Goal: Task Accomplishment & Management: Manage account settings

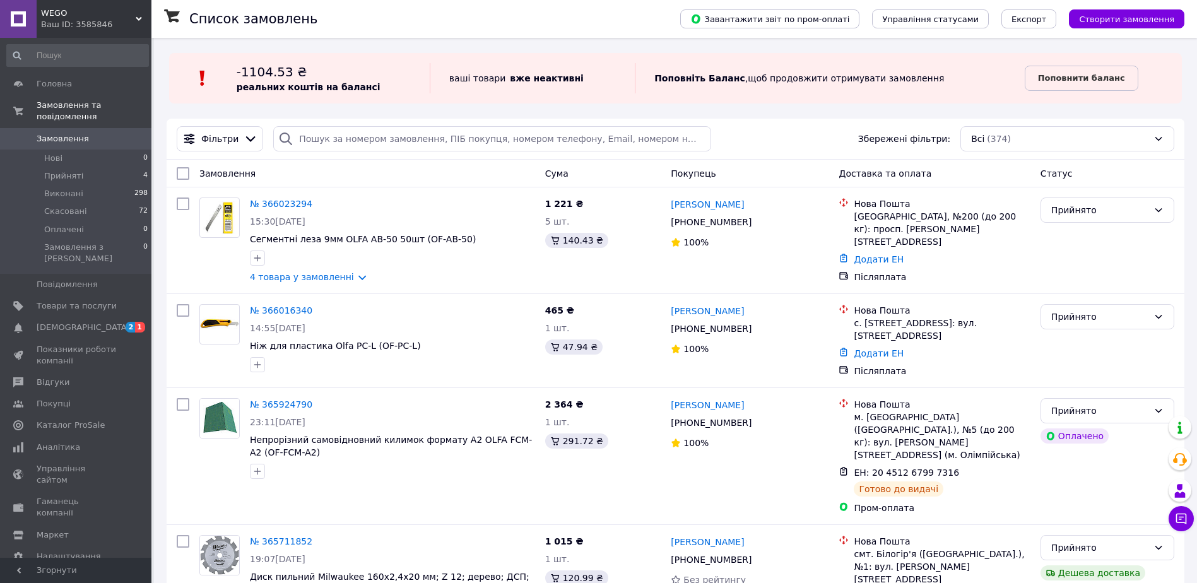
click at [61, 133] on span "Замовлення" at bounding box center [63, 138] width 52 height 11
click at [68, 322] on span "[DEMOGRAPHIC_DATA]" at bounding box center [83, 327] width 93 height 11
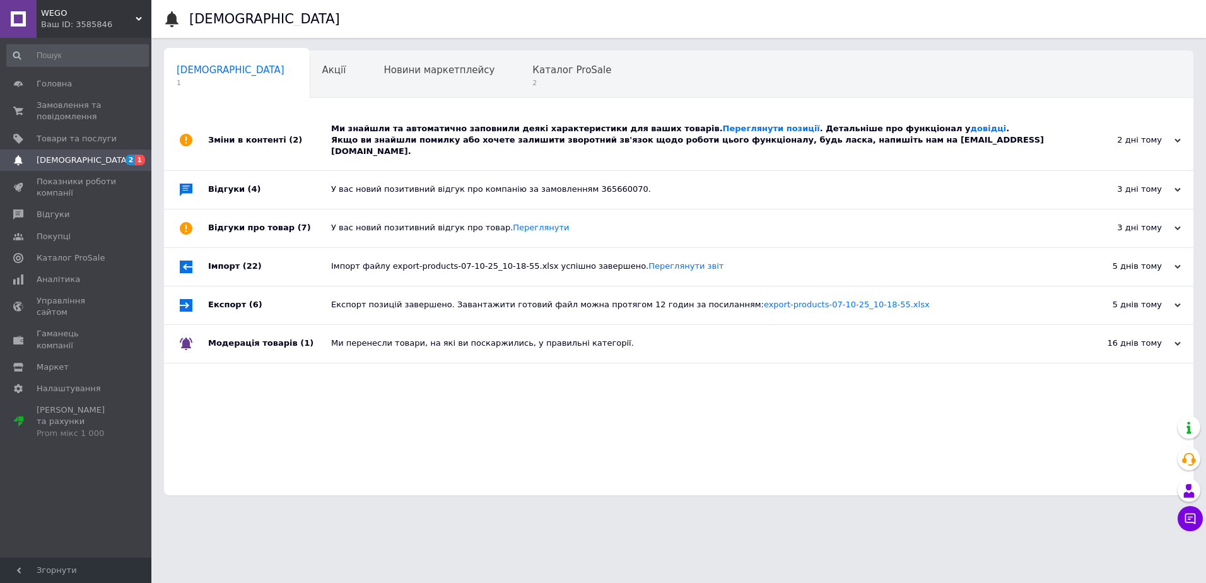
click at [495, 132] on div "Ми знайшли та автоматично заповнили деякі характеристики для ваших товарів. Пер…" at bounding box center [692, 140] width 723 height 35
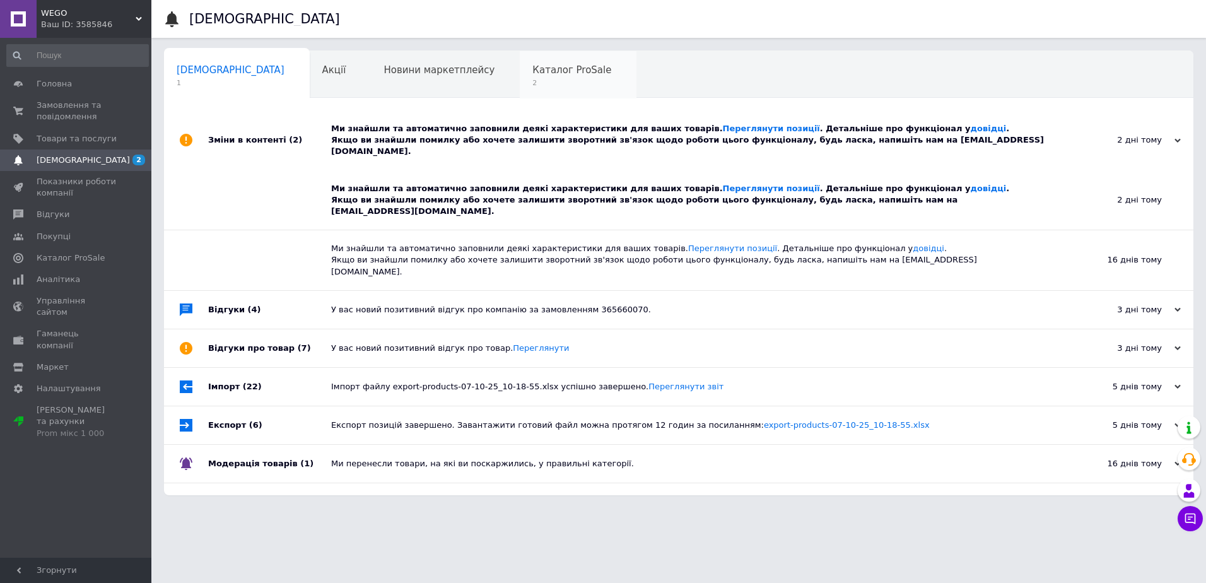
click at [532, 70] on span "Каталог ProSale" at bounding box center [571, 69] width 79 height 11
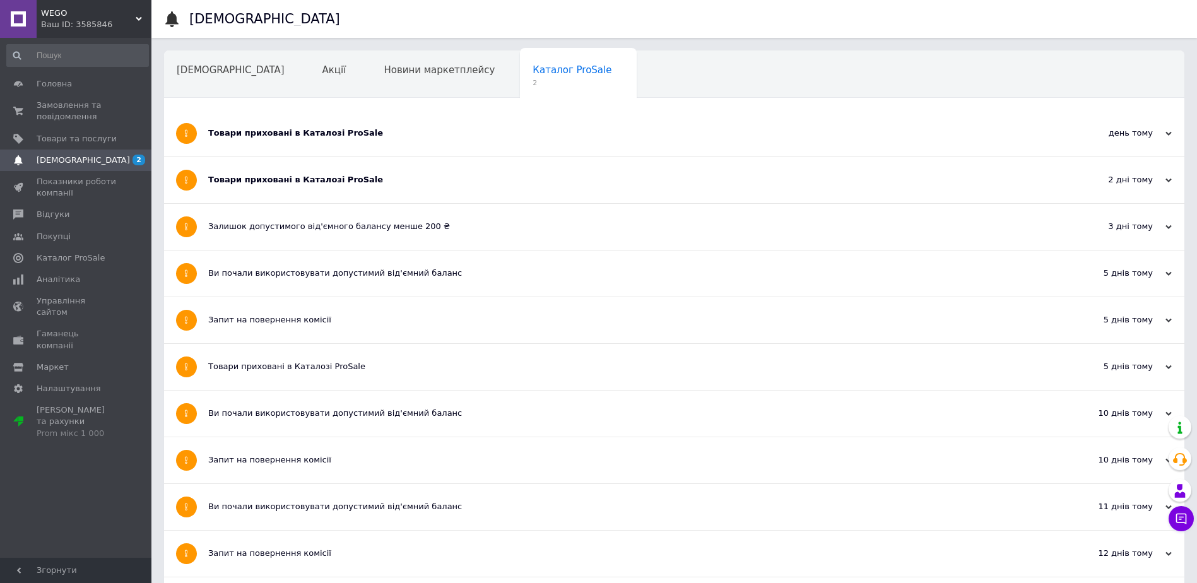
click at [293, 187] on div "Товари приховані в Каталозі ProSale" at bounding box center [626, 180] width 837 height 46
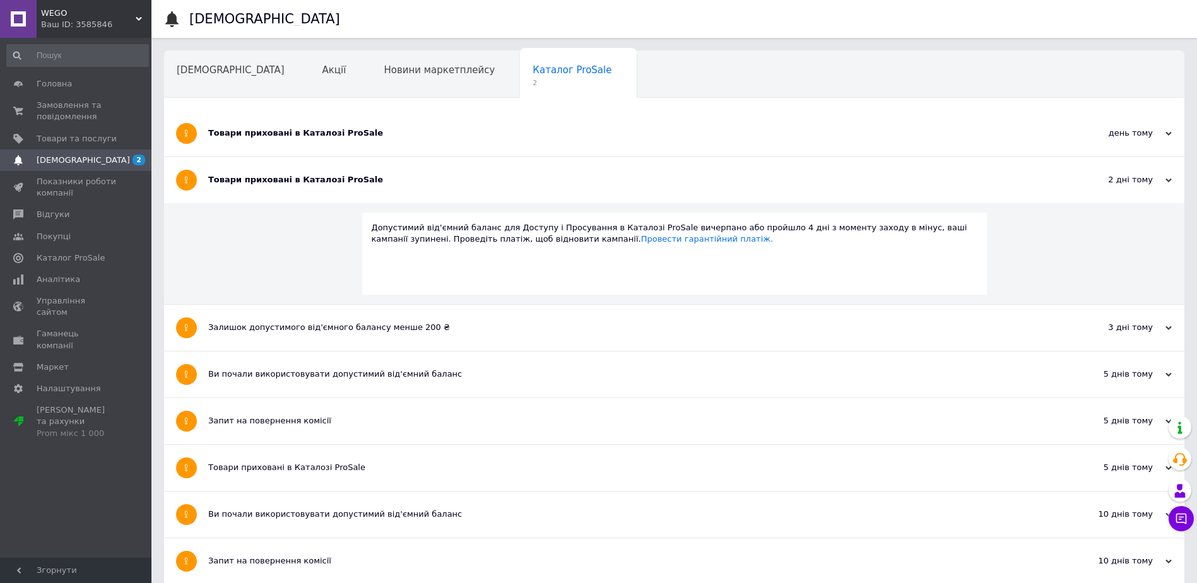
click at [310, 132] on div "Товари приховані в Каталозі ProSale" at bounding box center [626, 132] width 837 height 11
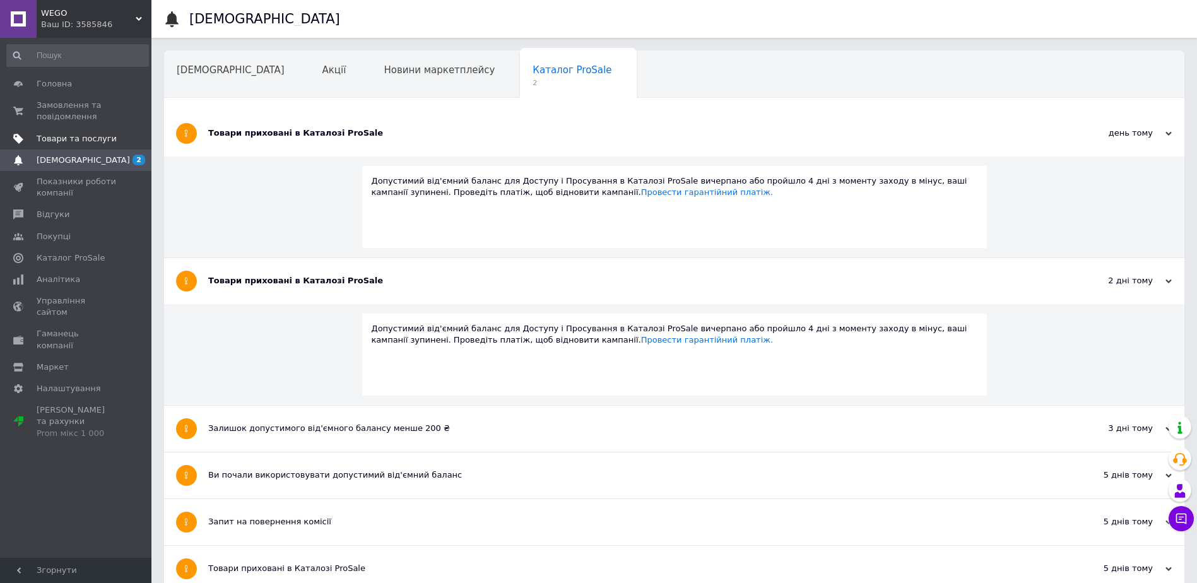
click at [61, 142] on span "Товари та послуги" at bounding box center [77, 138] width 80 height 11
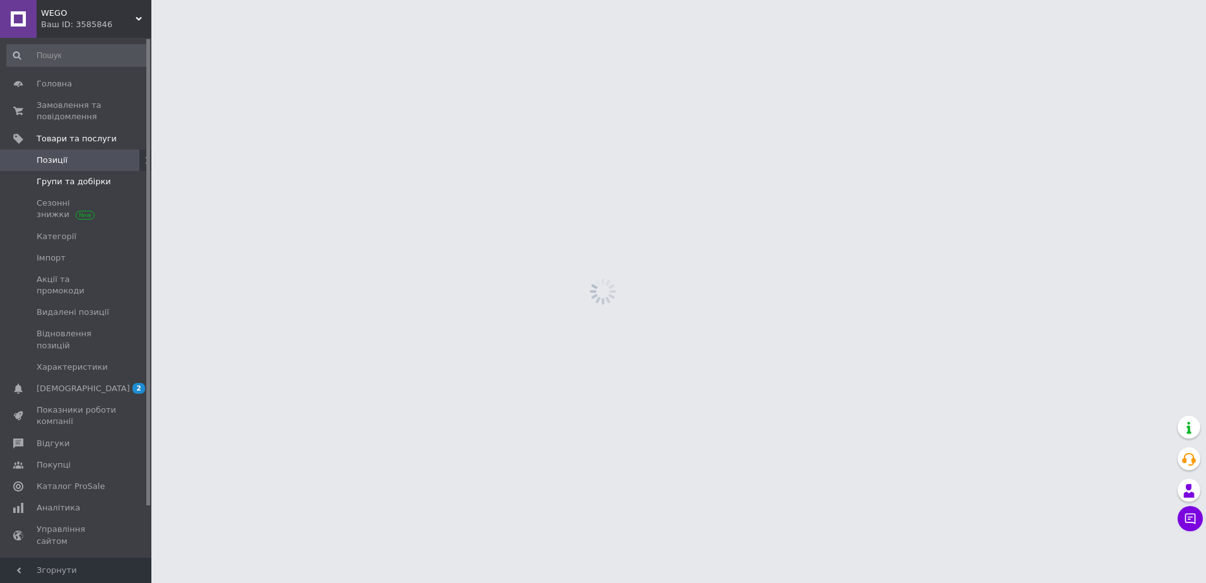
click at [81, 185] on span "Групи та добірки" at bounding box center [74, 181] width 74 height 11
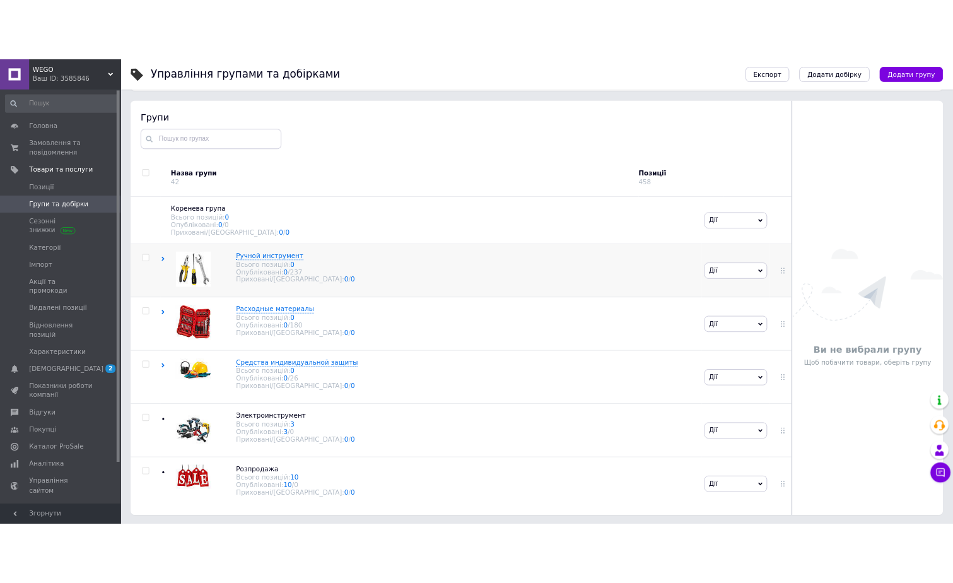
scroll to position [71, 0]
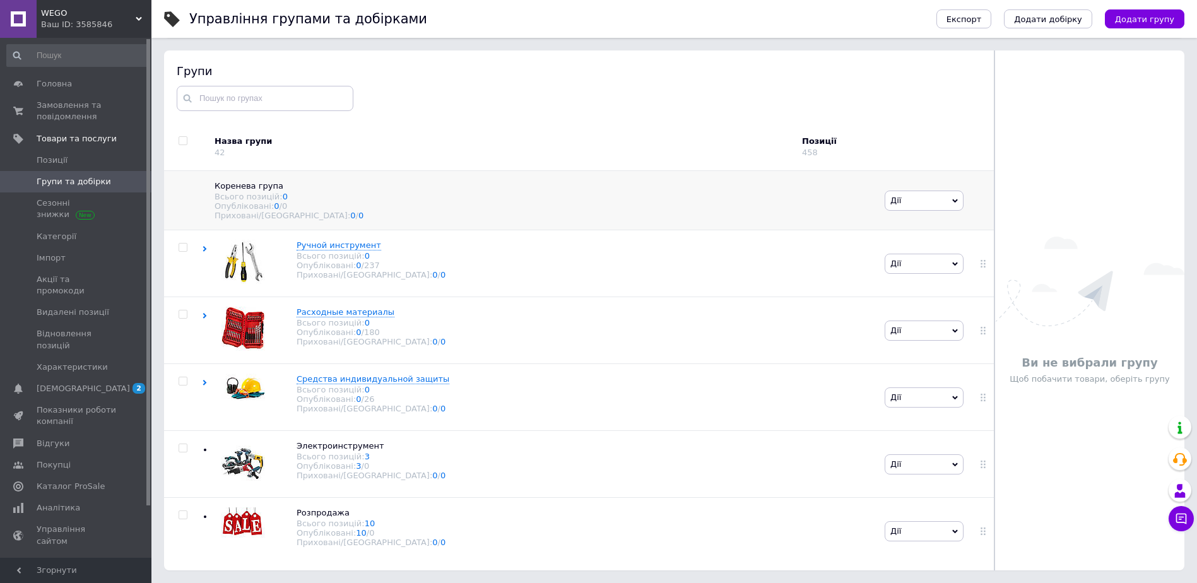
click at [908, 201] on span "Дії" at bounding box center [923, 200] width 79 height 20
click at [867, 116] on div "Групи Назва групи 42 Позиції 458 Коренева група Всього позицій: 0 Опубліковані:…" at bounding box center [579, 310] width 830 height 520
click at [65, 13] on span "WEGO" at bounding box center [88, 13] width 95 height 11
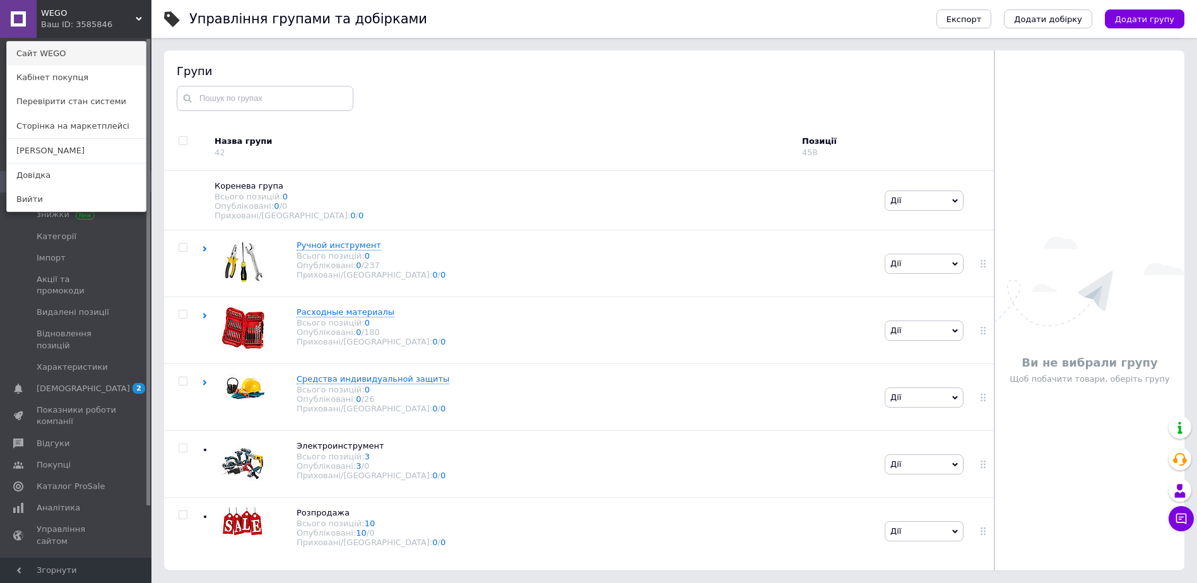
click at [59, 54] on link "Сайт WEGO" at bounding box center [76, 54] width 139 height 24
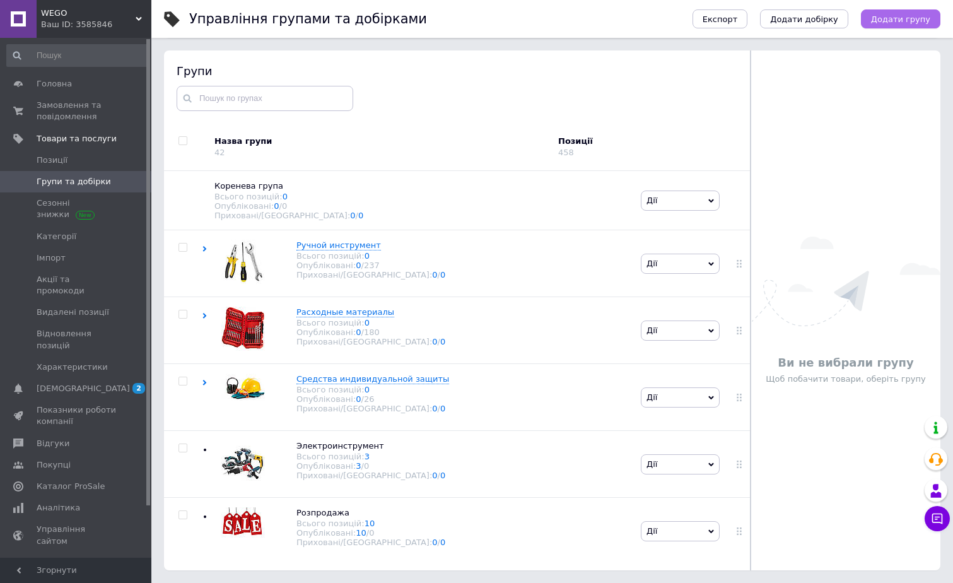
click at [901, 16] on span "Додати групу" at bounding box center [900, 19] width 59 height 9
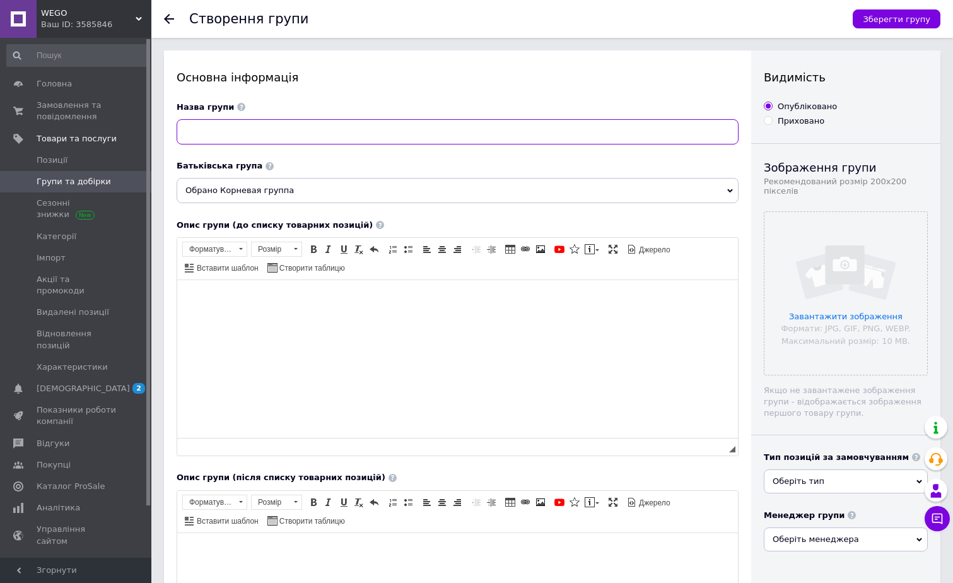
click at [267, 134] on input at bounding box center [458, 131] width 562 height 25
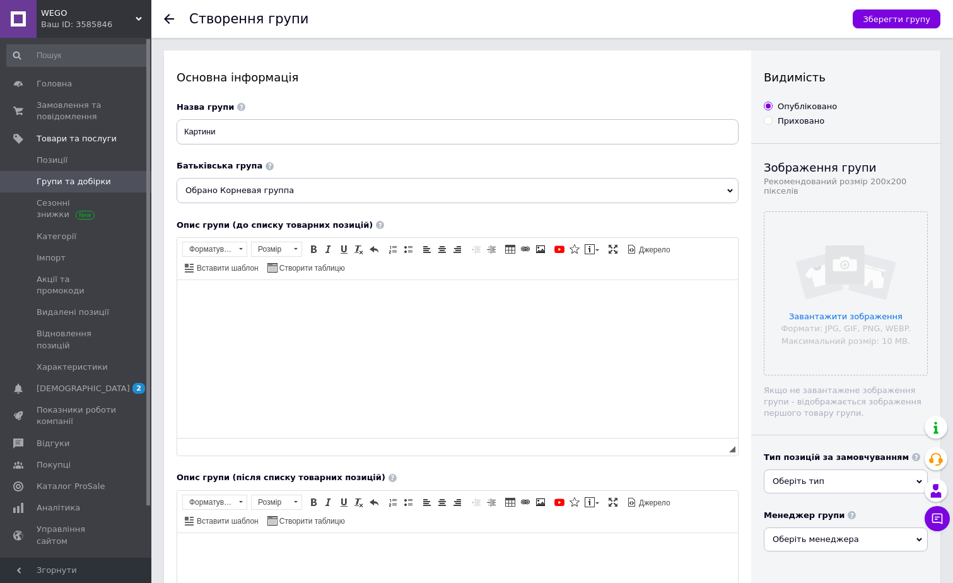
click at [481, 86] on div "Основна інформація Назва групи Картини Батьківська група Обрано Корневая группа…" at bounding box center [457, 410] width 587 height 720
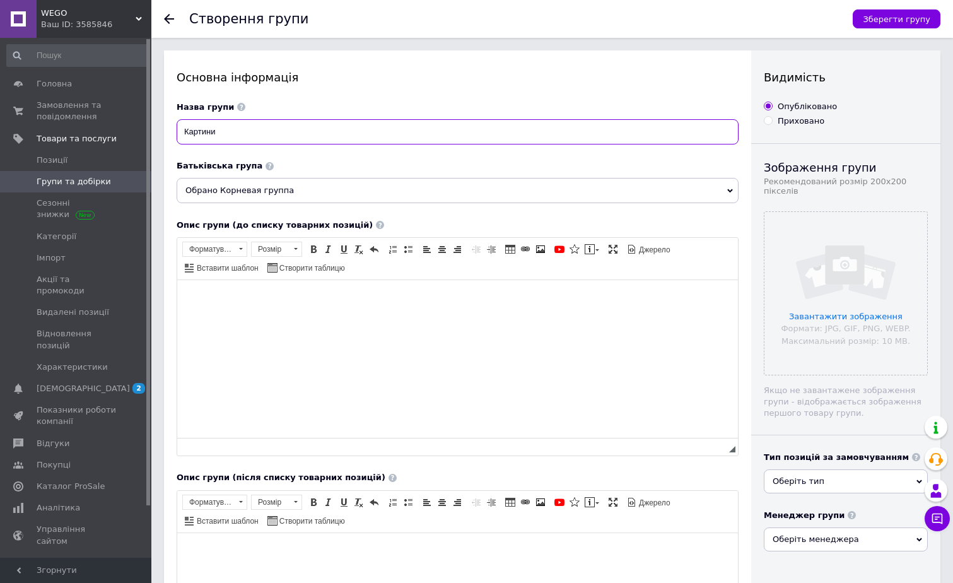
drag, startPoint x: 173, startPoint y: 129, endPoint x: 165, endPoint y: 127, distance: 9.0
click at [165, 127] on div "Основна інформація Назва групи Картини Батьківська група Обрано Корневая группа…" at bounding box center [457, 410] width 587 height 720
type input "Декор"
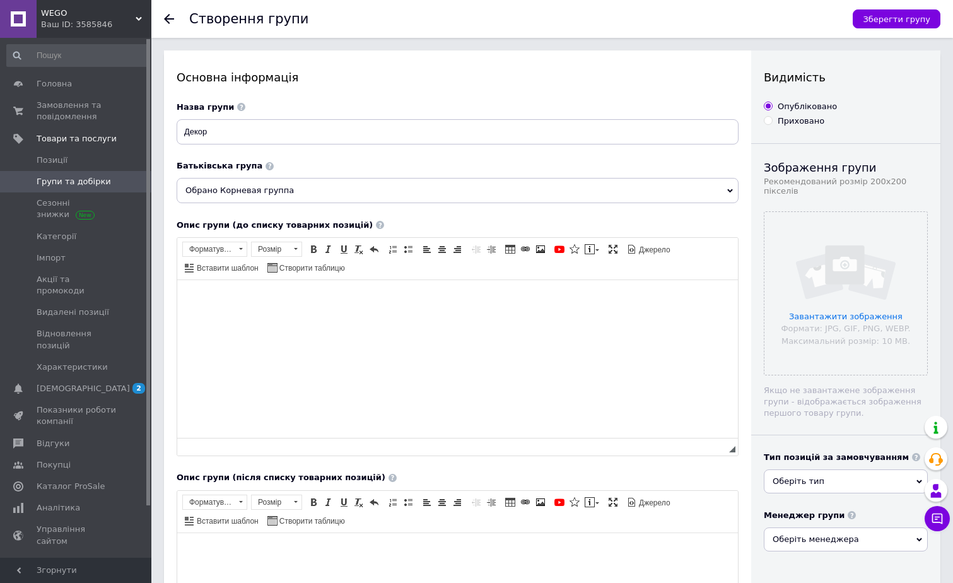
click at [166, 18] on use at bounding box center [169, 19] width 10 height 10
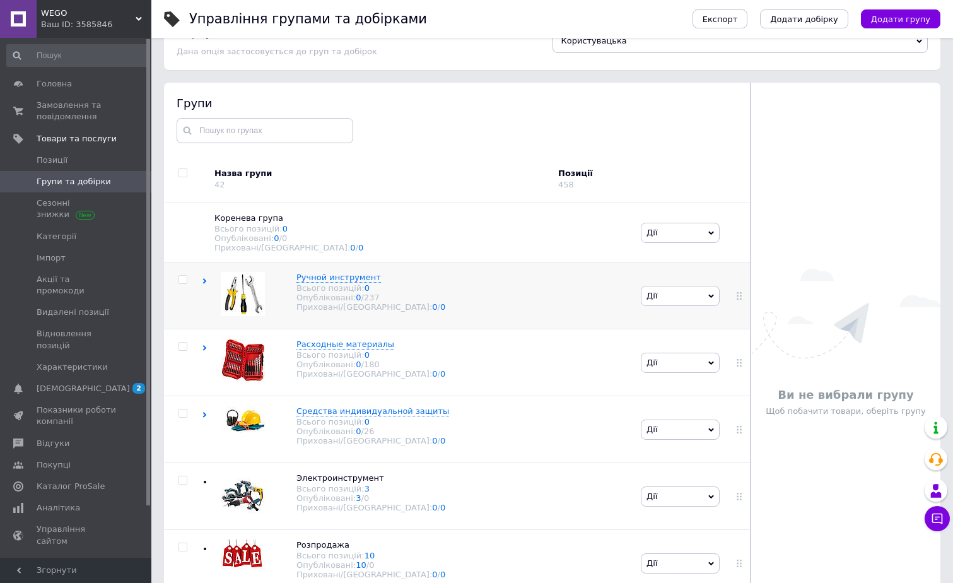
scroll to position [71, 0]
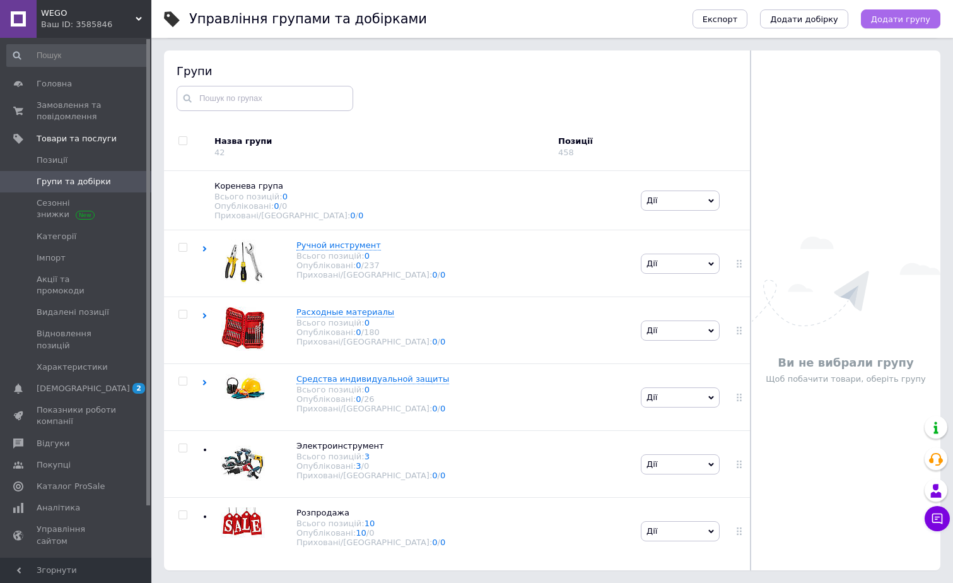
click at [910, 16] on span "Додати групу" at bounding box center [900, 19] width 59 height 9
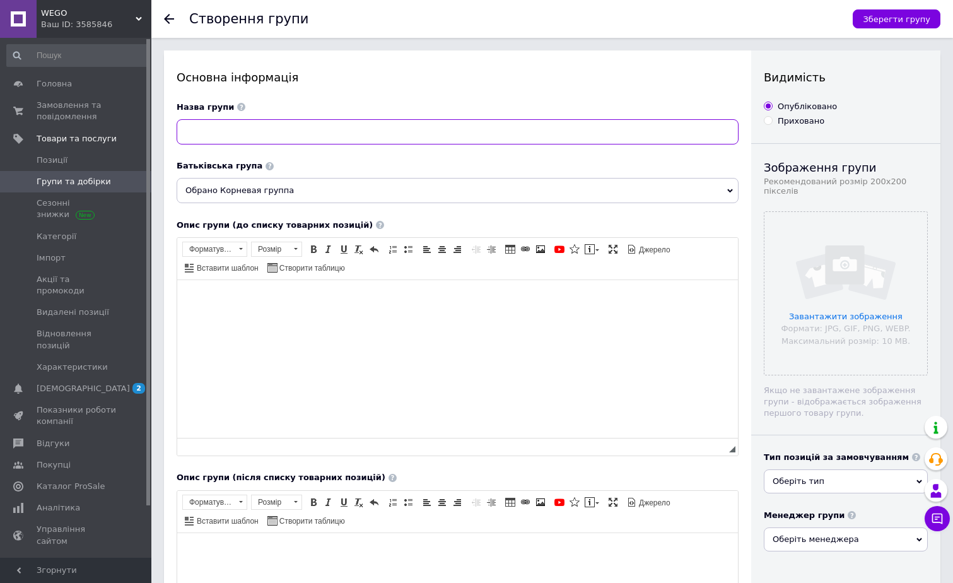
click at [266, 130] on input at bounding box center [458, 131] width 562 height 25
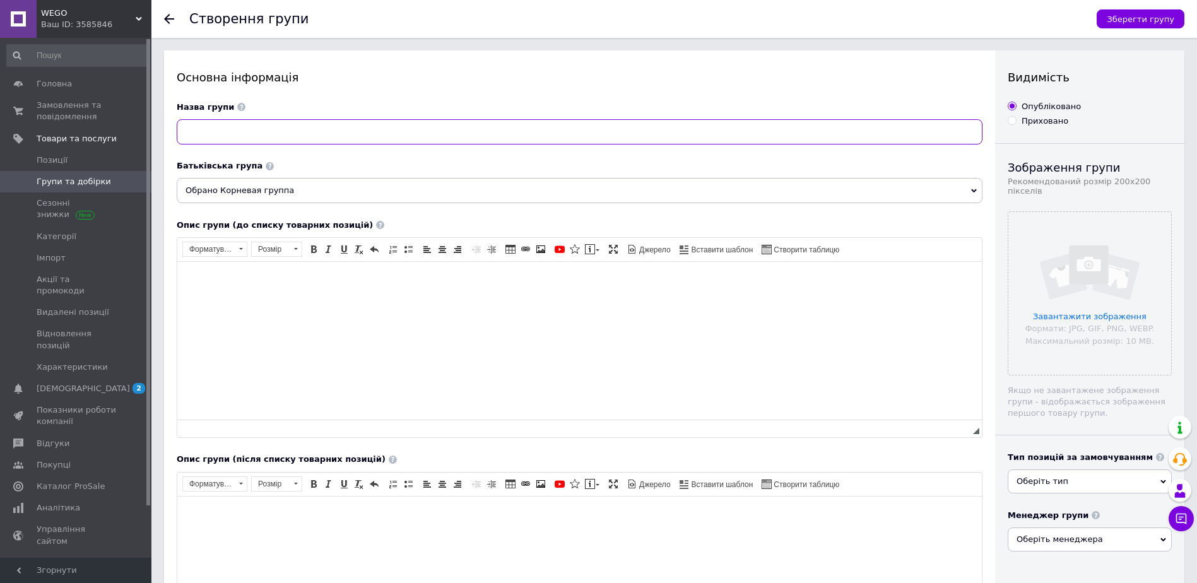
paste input "Handmade и искусство"
type input "Handmade и искусство"
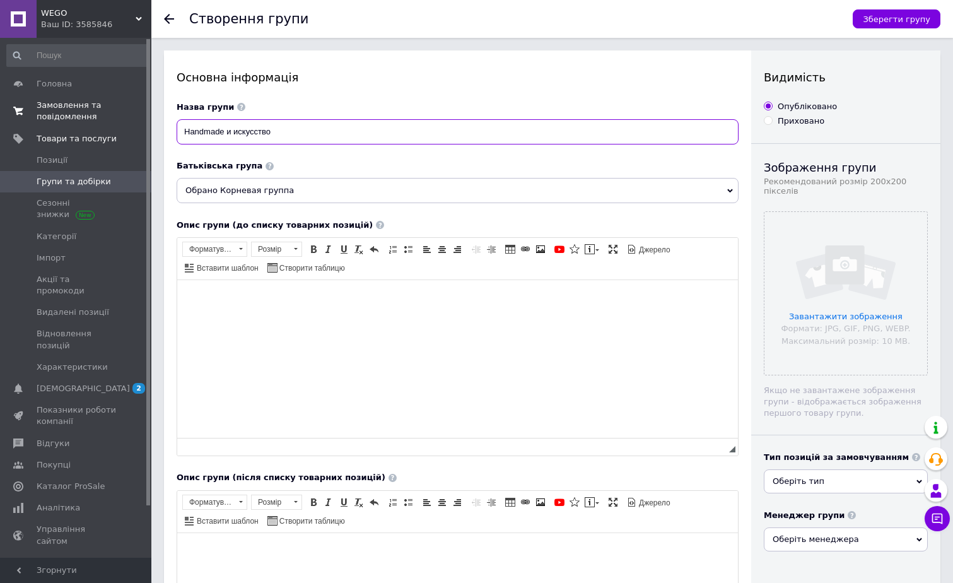
drag, startPoint x: 288, startPoint y: 137, endPoint x: 127, endPoint y: 119, distance: 161.8
click at [127, 119] on div "WEGO Ваш ID: 3585846 Сайт WEGO Кабінет покупця Перевірити стан системи Сторінка…" at bounding box center [476, 410] width 953 height 821
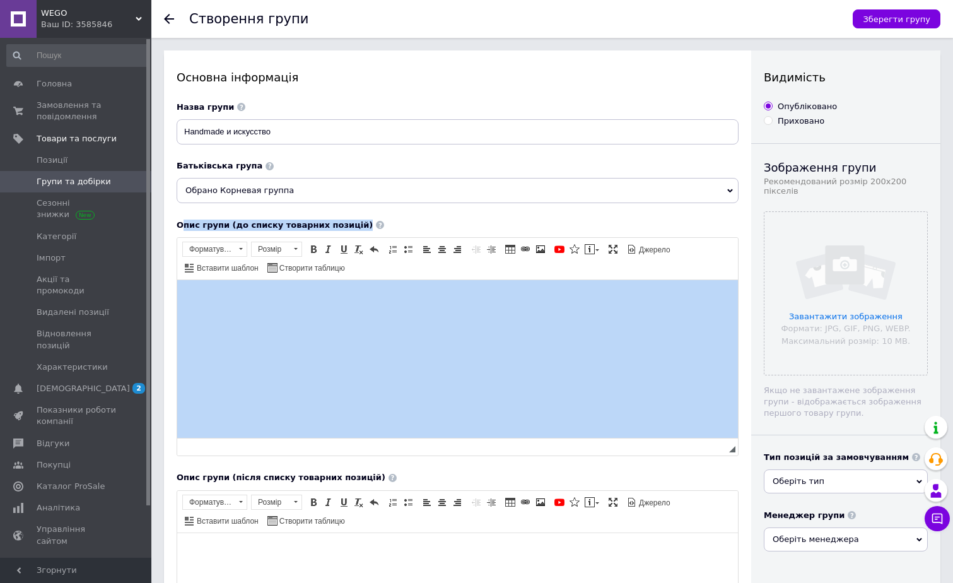
drag, startPoint x: 181, startPoint y: 228, endPoint x: 346, endPoint y: 225, distance: 165.3
click at [346, 225] on div "Опис групи (до списку товарних позицій)" at bounding box center [458, 225] width 562 height 12
click at [196, 230] on span "Опис групи (до списку товарних позицій)" at bounding box center [275, 224] width 196 height 11
drag, startPoint x: 177, startPoint y: 225, endPoint x: 372, endPoint y: 228, distance: 194.3
click at [372, 228] on div "Опис групи (до списку товарних позицій)" at bounding box center [458, 225] width 562 height 12
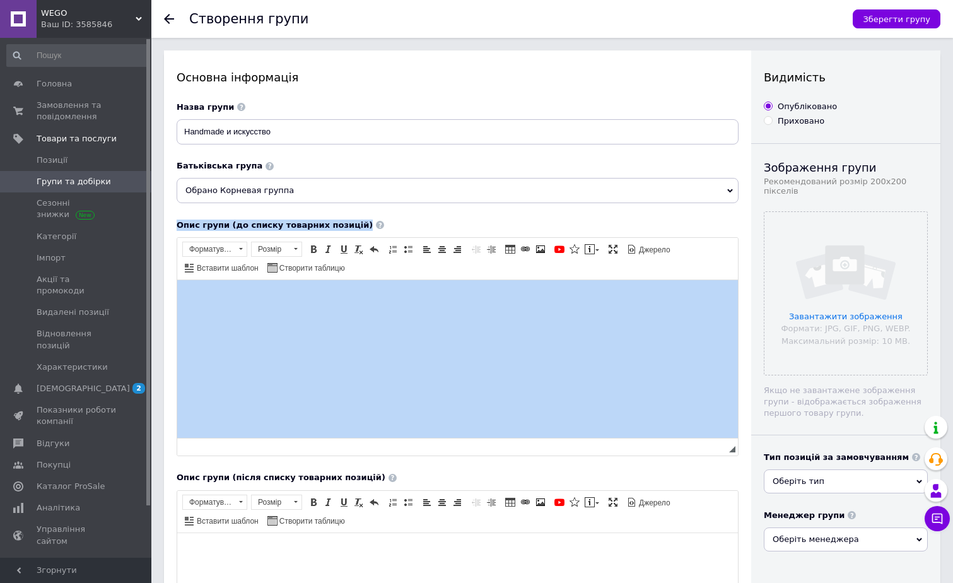
copy div "Lore ipsum (do sitame consecte adipisc) Elitseddoe temporinc utlabore, 5E903D1M…"
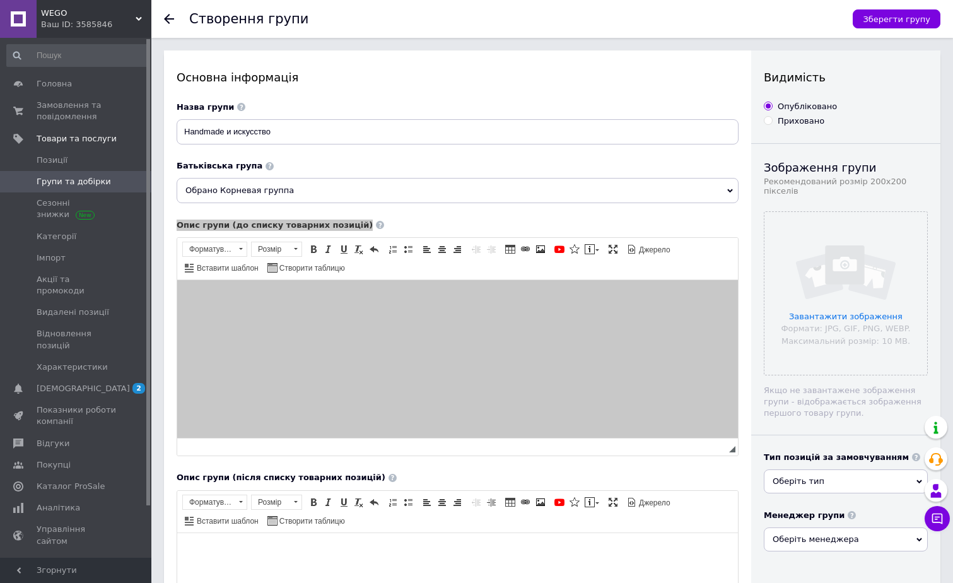
click at [483, 318] on html at bounding box center [457, 298] width 561 height 38
paste body "Редактор, 1B910D8A-EA8D-4E1B-82CD-6FFBC264FD24"
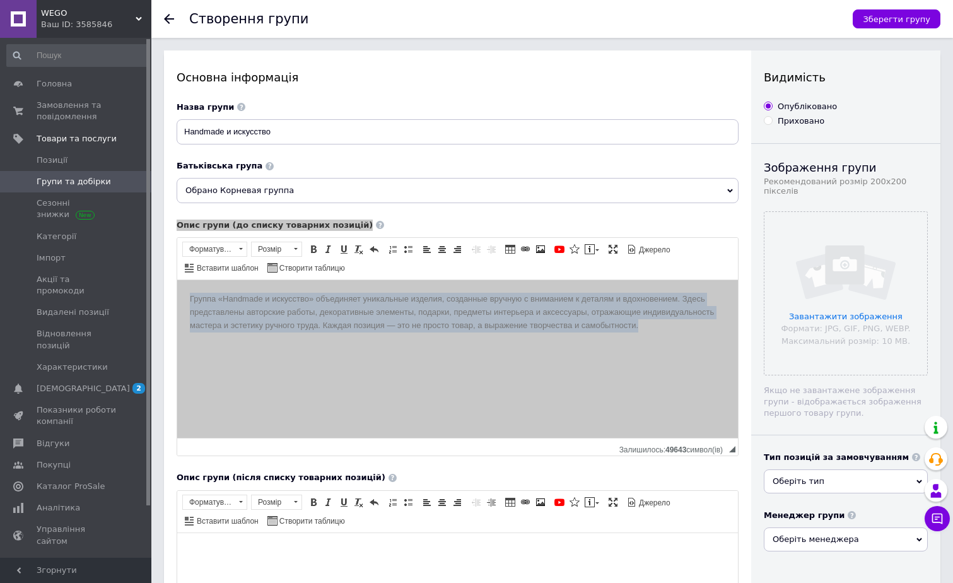
drag, startPoint x: 648, startPoint y: 328, endPoint x: 351, endPoint y: 580, distance: 389.3
click at [177, 292] on html "Группа «Handmade и искусство» объединяет уникальные изделия, созданные вручную …" at bounding box center [457, 311] width 561 height 64
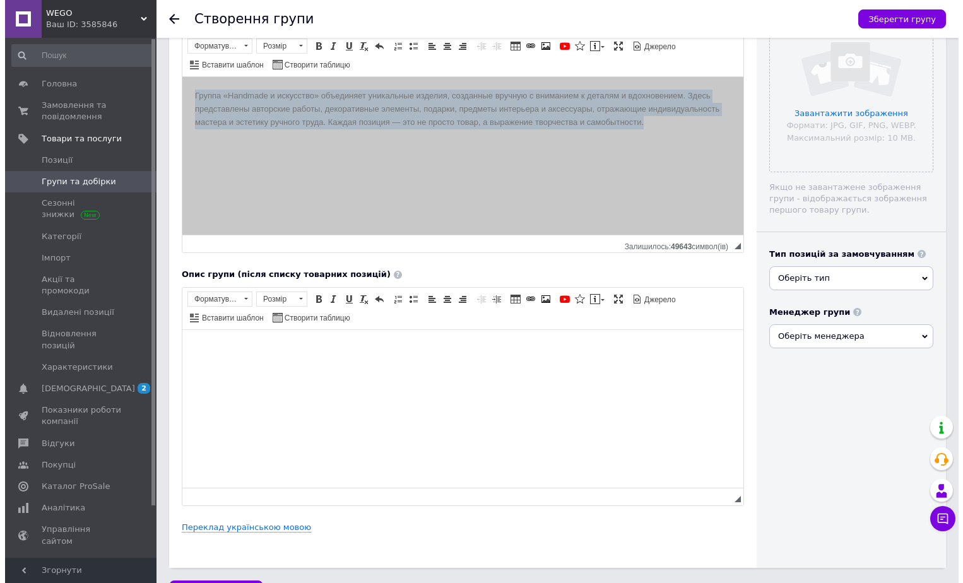
scroll to position [242, 0]
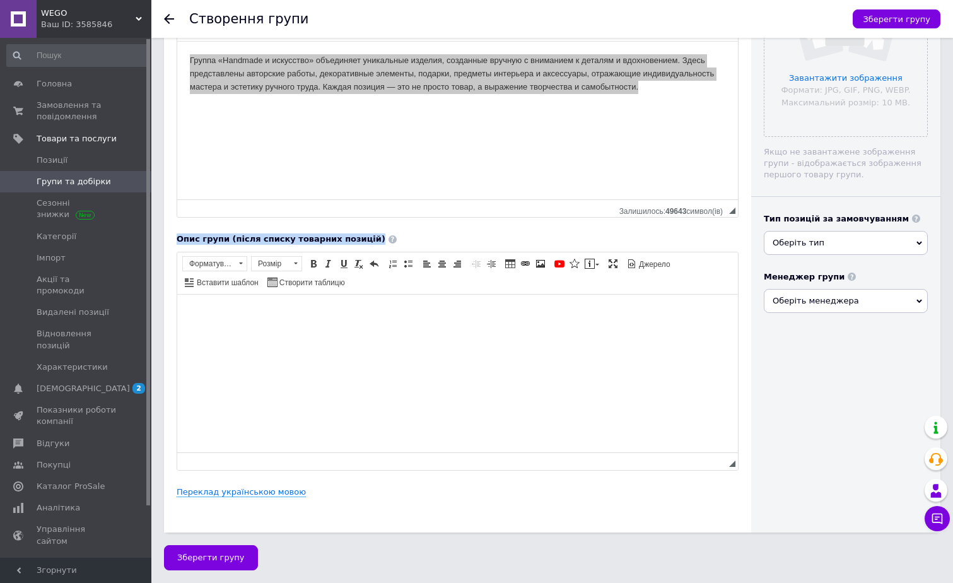
drag, startPoint x: 353, startPoint y: 240, endPoint x: 172, endPoint y: 243, distance: 181.1
click at [172, 243] on div "Основна інформація Назва групи Handmade и искусство Батьківська група Обрано Ко…" at bounding box center [457, 172] width 587 height 720
copy span "Опис групи (після списку товарних позицій)"
click at [619, 332] on html at bounding box center [457, 313] width 561 height 38
click at [338, 332] on html at bounding box center [457, 313] width 561 height 38
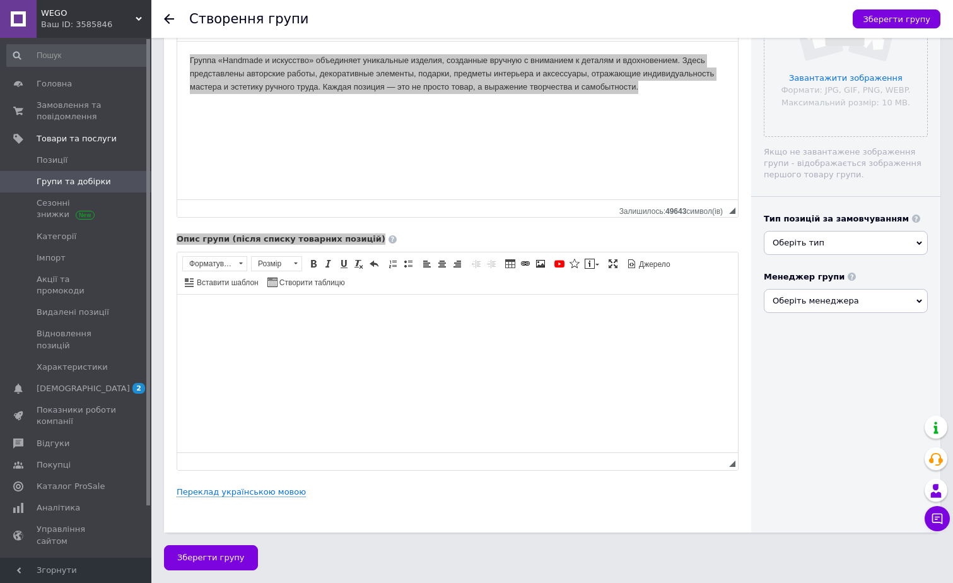
click at [457, 332] on html at bounding box center [457, 313] width 561 height 38
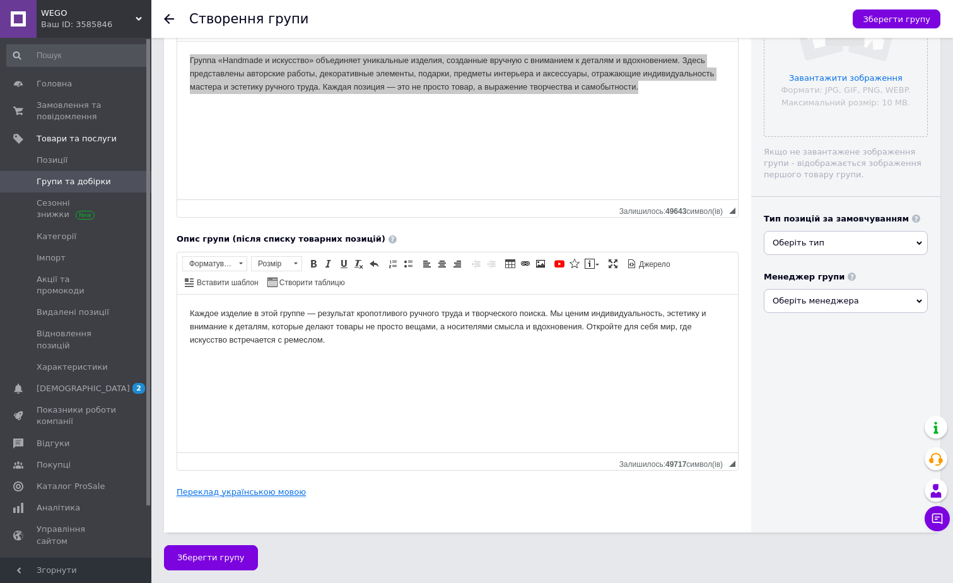
click at [210, 488] on link "Переклад українською мовою" at bounding box center [241, 492] width 129 height 10
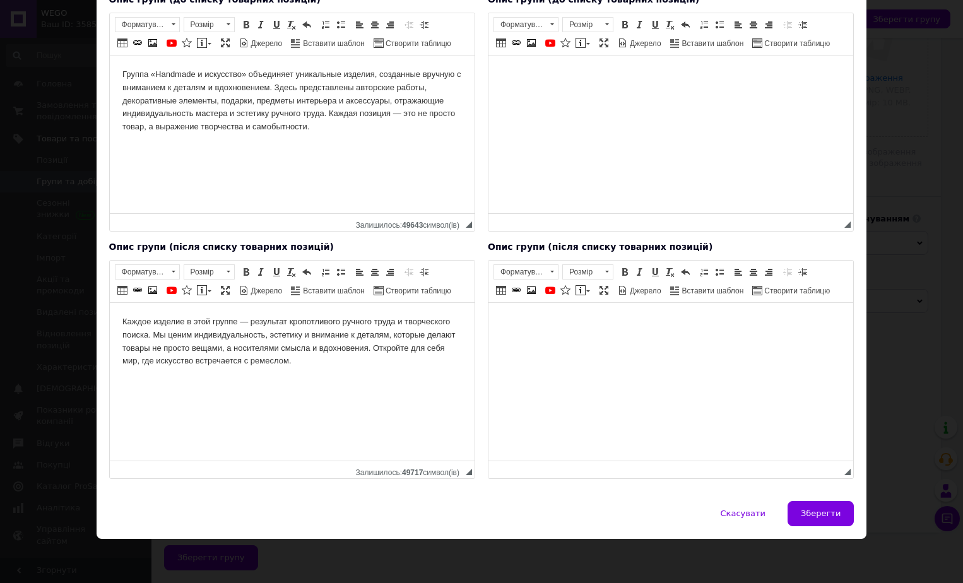
scroll to position [0, 0]
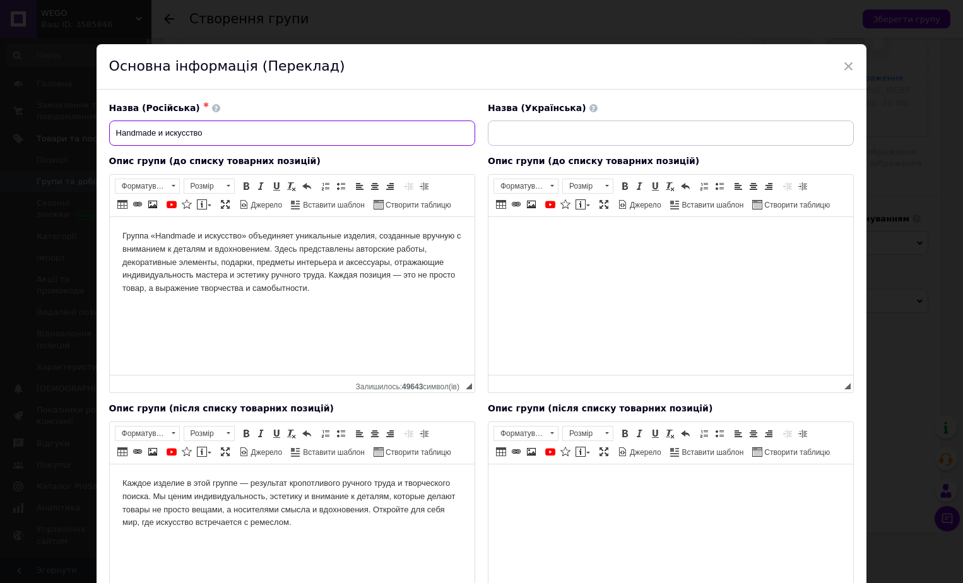
drag, startPoint x: 243, startPoint y: 129, endPoint x: 50, endPoint y: 124, distance: 193.1
click at [50, 124] on div "× Основна інформація (Переклад) Назва (Російська) ✱ Handmade и искусство Назва …" at bounding box center [481, 291] width 963 height 583
click at [532, 137] on input at bounding box center [671, 132] width 366 height 25
paste input "Handmade та мистецтво"
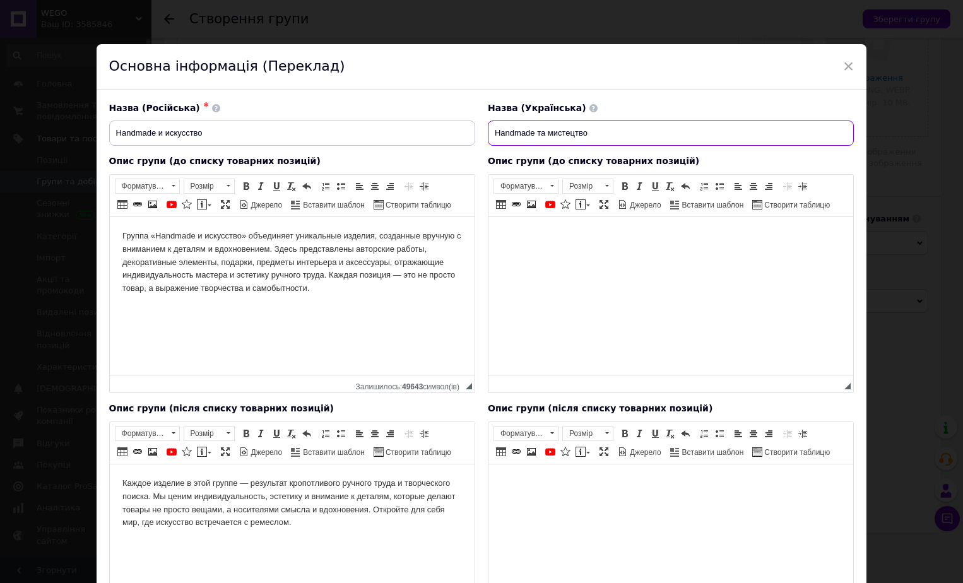
type input "Handmade та мистецтво"
click at [333, 307] on html "Группа «Handmade и искусство» объединяет уникальные изделия, созданные вручную …" at bounding box center [291, 261] width 365 height 91
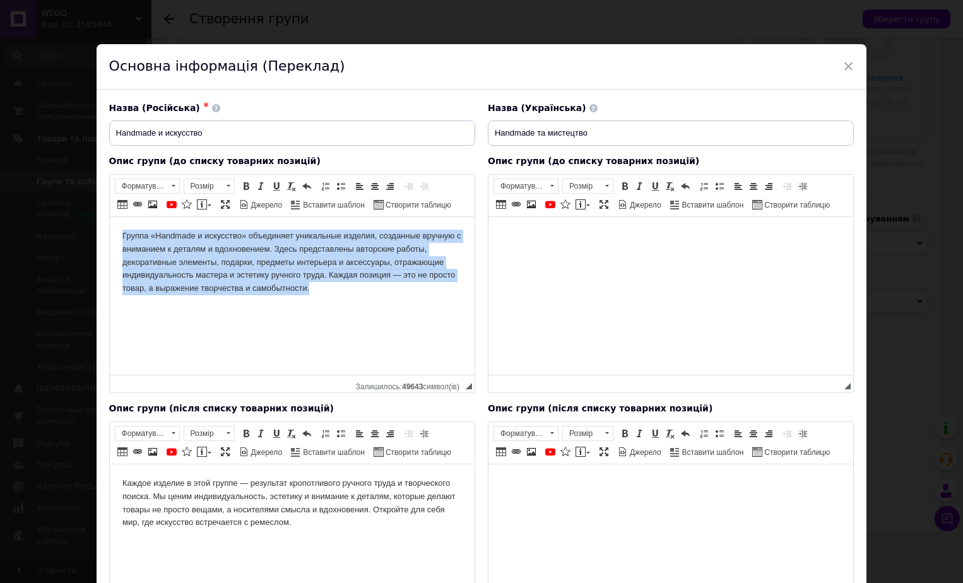
copy body "Группа «Handmade и искусство» объединяет уникальные изделия, созданные вручную …"
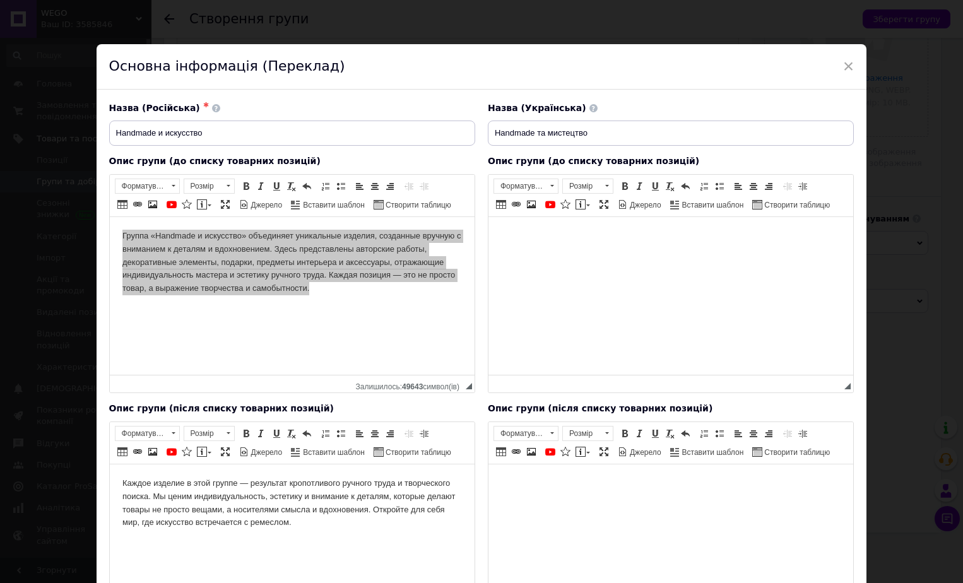
click at [556, 255] on html at bounding box center [670, 235] width 365 height 38
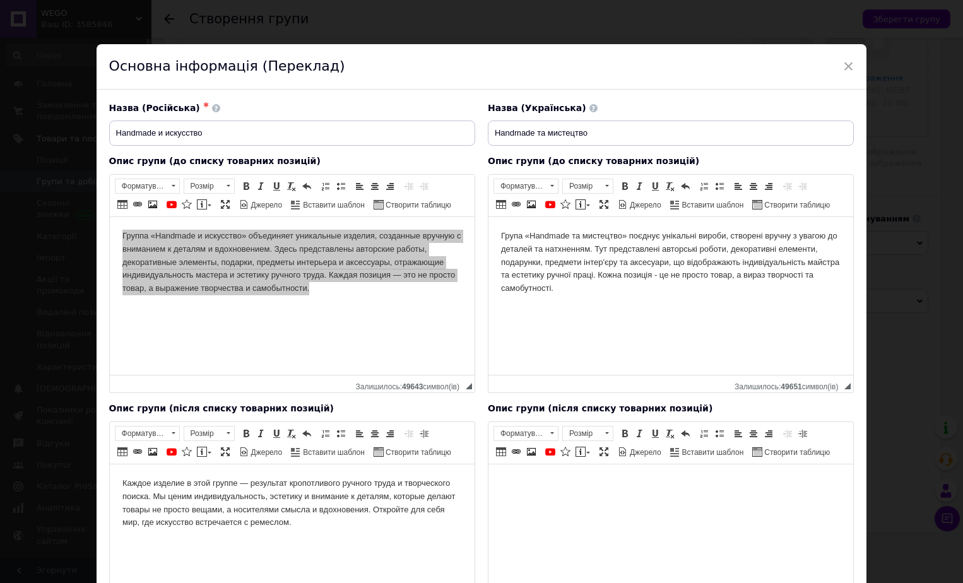
click at [376, 513] on body "Каждое изделие в этой группе — результат кропотливого ручного труда и творческо…" at bounding box center [291, 502] width 339 height 52
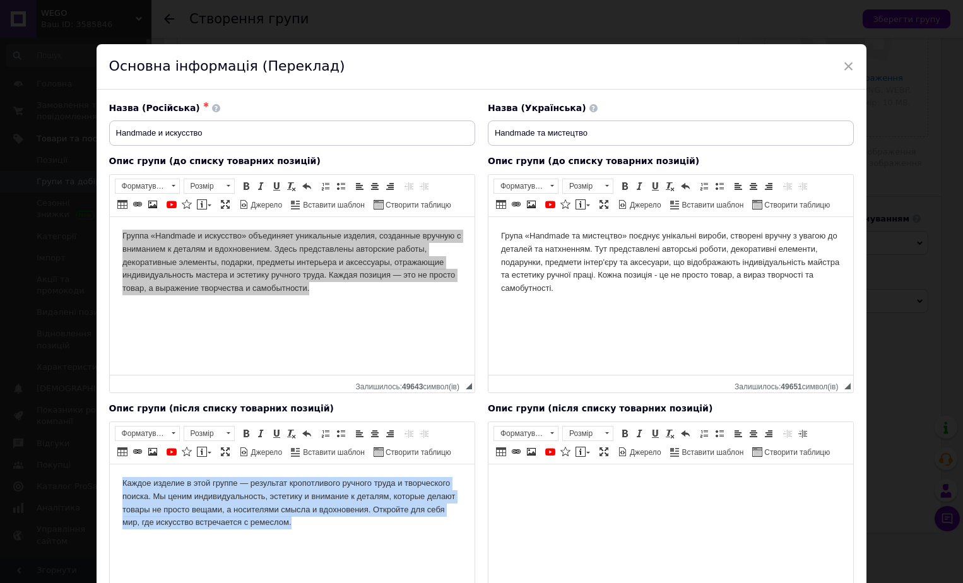
copy body "Каждое изделие в этой группе — результат кропотливого ручного труда и творческо…"
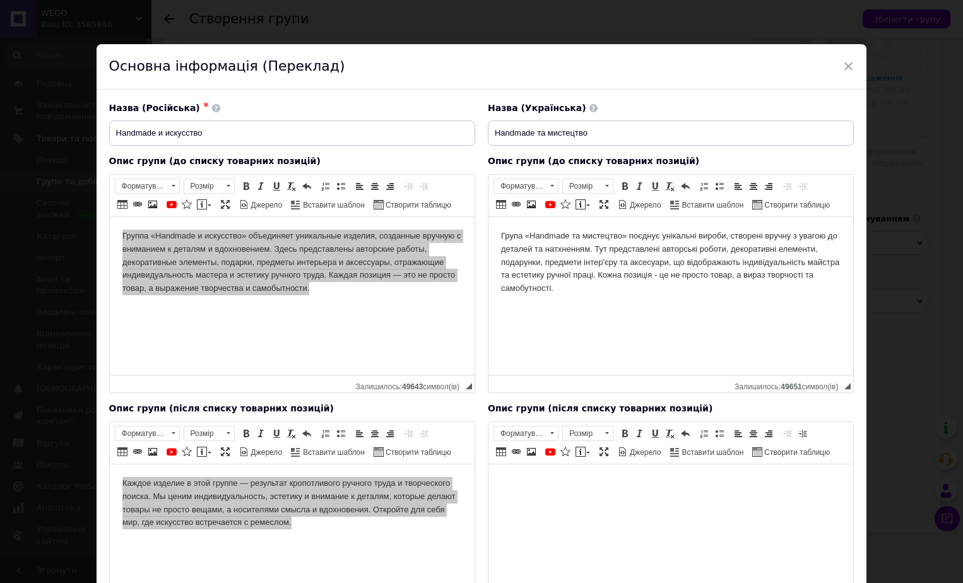
click at [529, 494] on html at bounding box center [670, 483] width 365 height 38
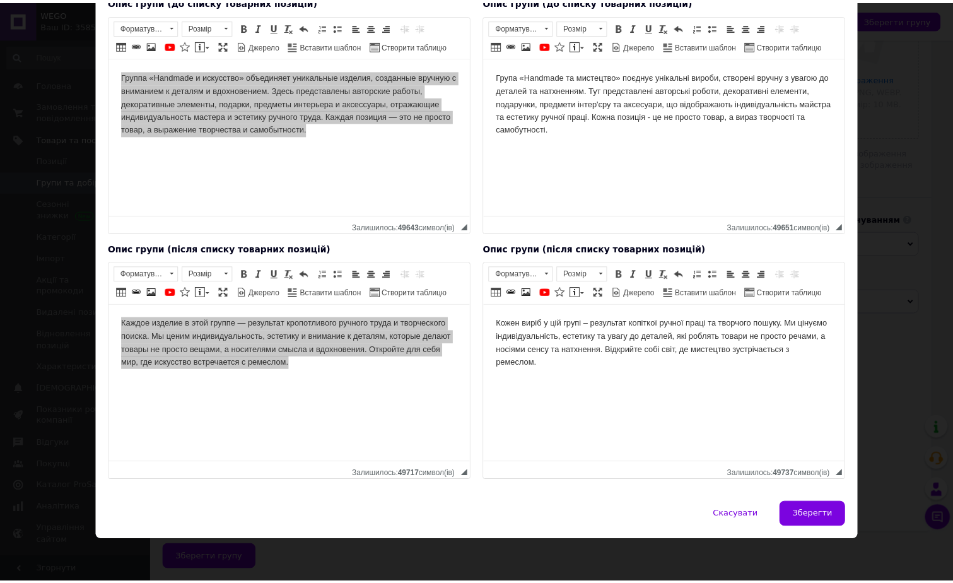
scroll to position [161, 0]
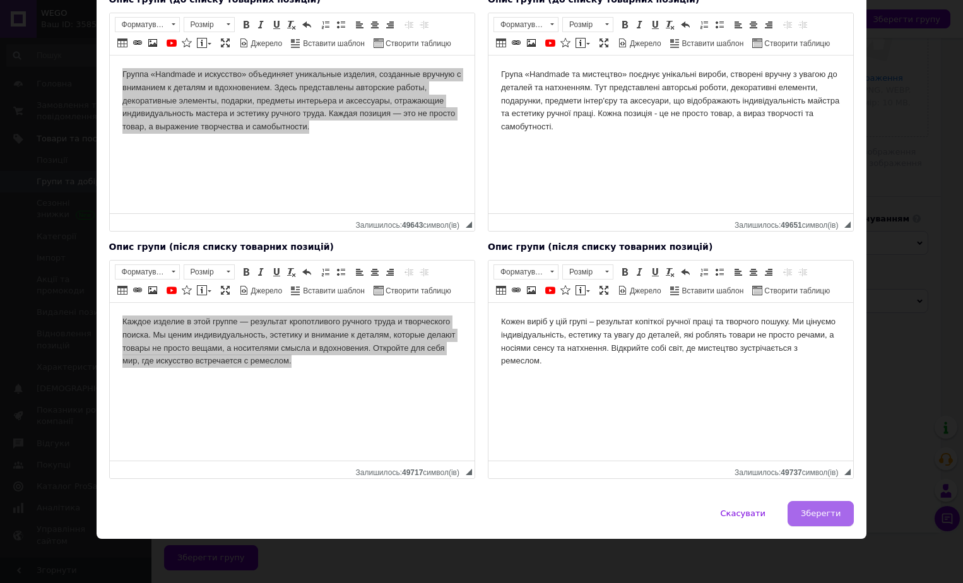
click at [826, 518] on span "Зберегти" at bounding box center [820, 512] width 40 height 9
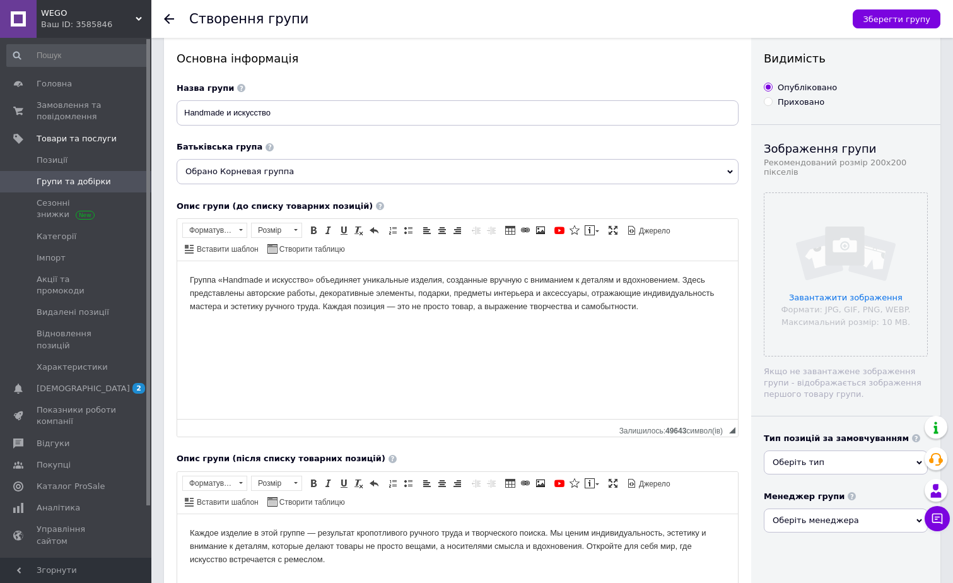
scroll to position [0, 0]
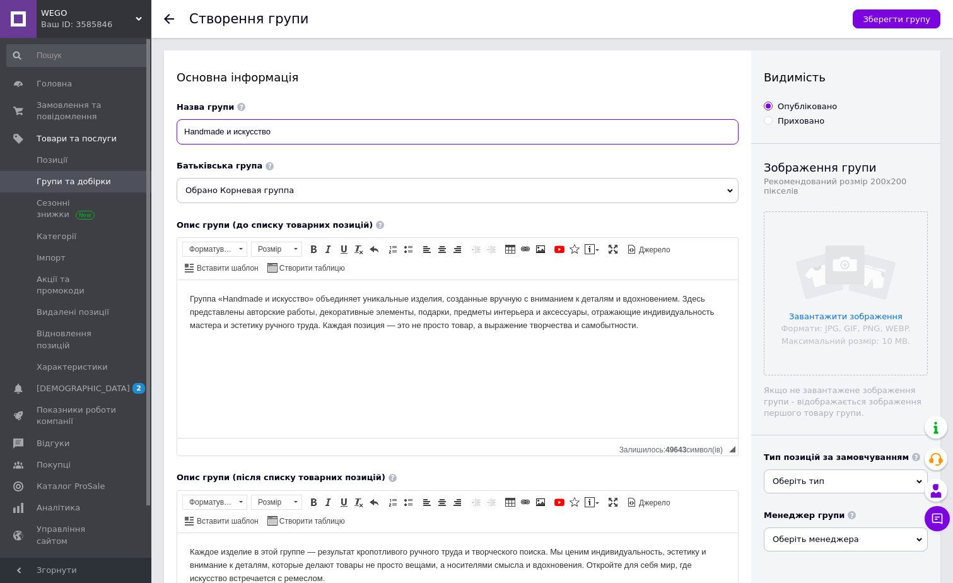
drag, startPoint x: 224, startPoint y: 130, endPoint x: 161, endPoint y: 130, distance: 63.1
click at [161, 130] on div "Створення групи Зберегти групу Основна інформація Назва групи Handmade и искусс…" at bounding box center [552, 410] width 802 height 821
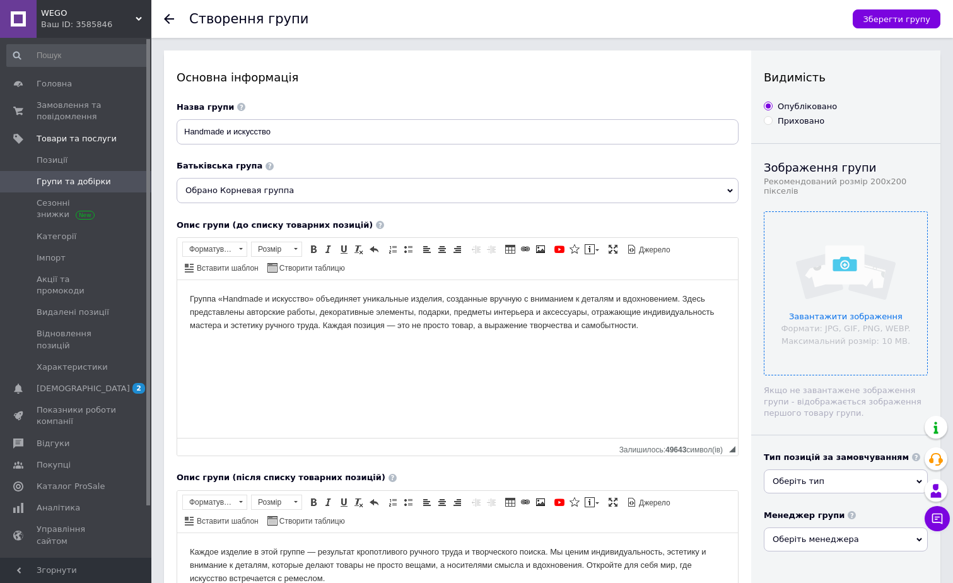
click at [858, 285] on input "file" at bounding box center [845, 293] width 163 height 163
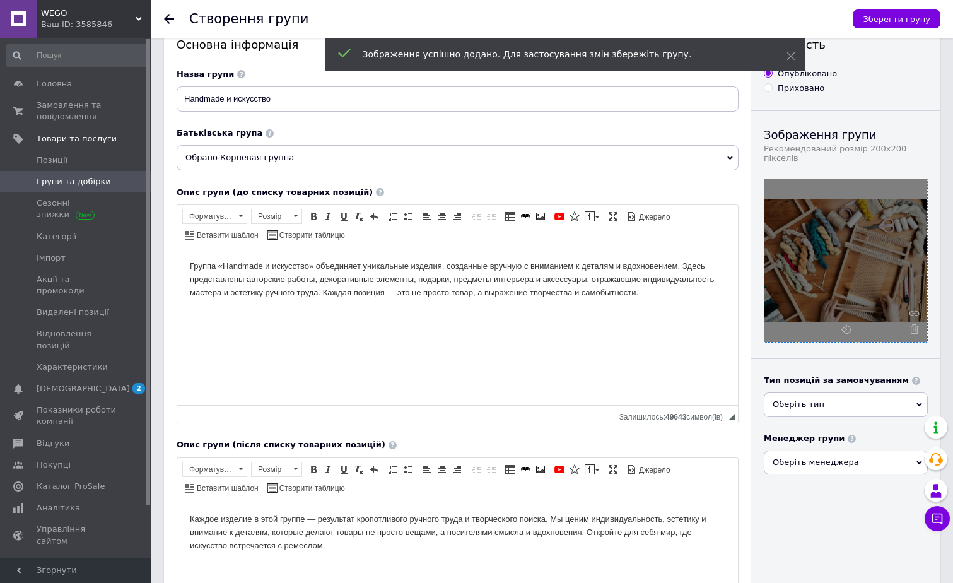
scroll to position [63, 0]
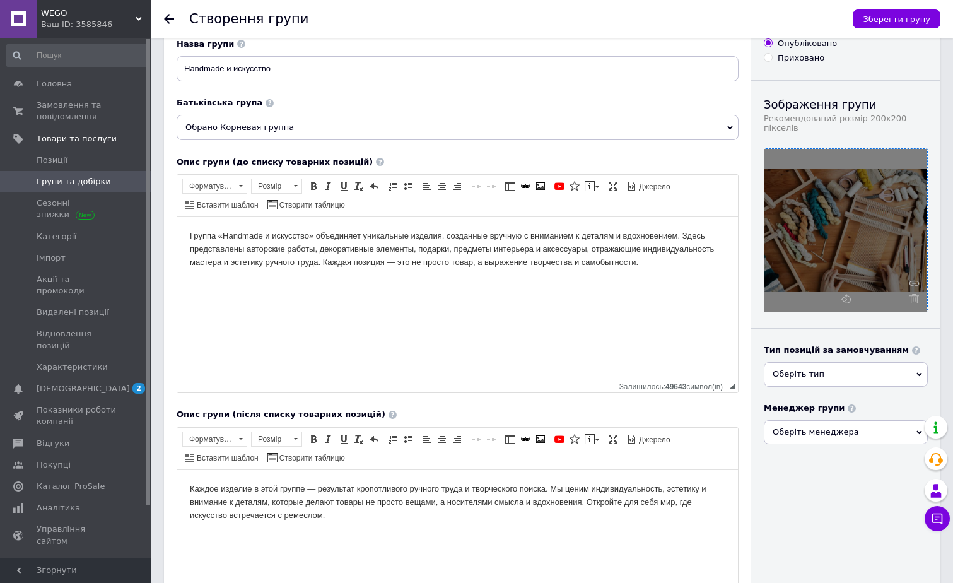
click at [797, 369] on span "Оберіть тип" at bounding box center [799, 373] width 52 height 9
click at [806, 505] on div "Видимість Опубліковано Приховано Зображення групи Рекомендований розмір 200х200…" at bounding box center [845, 347] width 189 height 720
click at [799, 369] on span "Оберіть тип" at bounding box center [799, 373] width 52 height 9
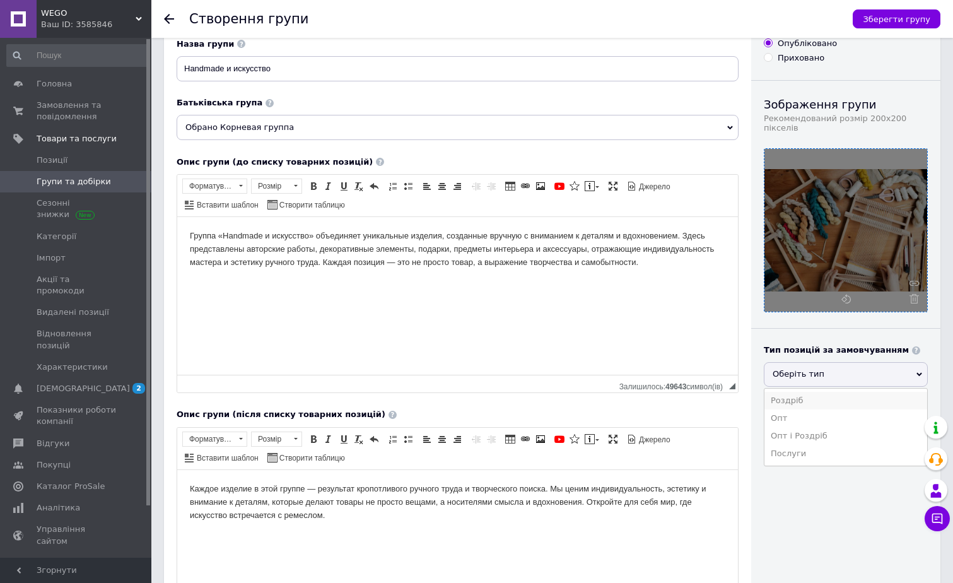
click at [799, 392] on li "Роздріб" at bounding box center [845, 401] width 163 height 18
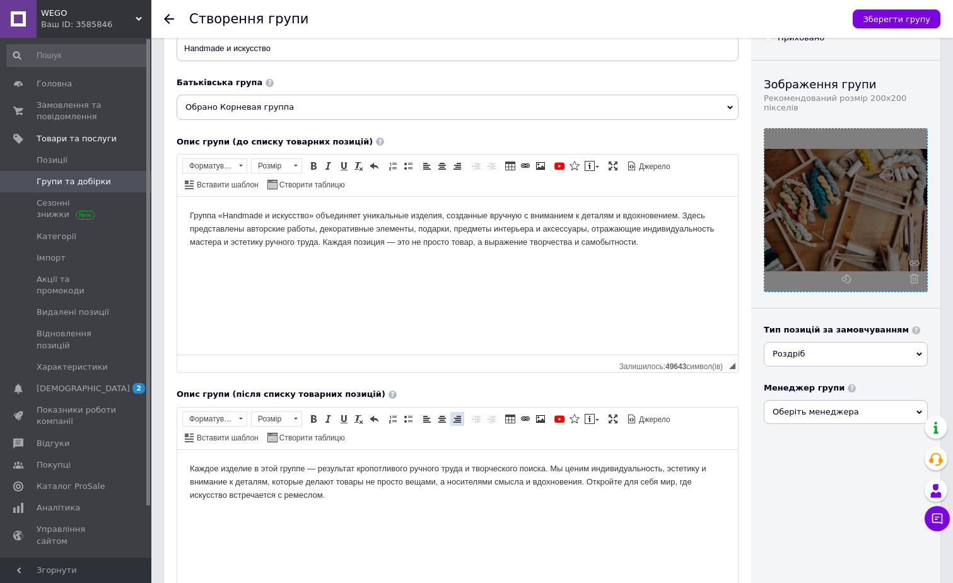
scroll to position [0, 0]
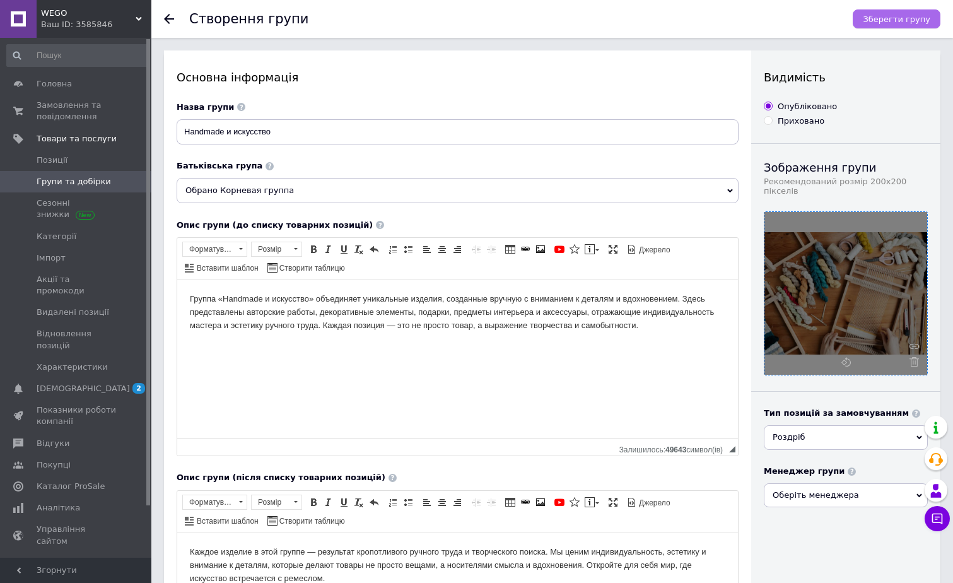
click at [892, 23] on span "Зберегти групу" at bounding box center [896, 19] width 67 height 9
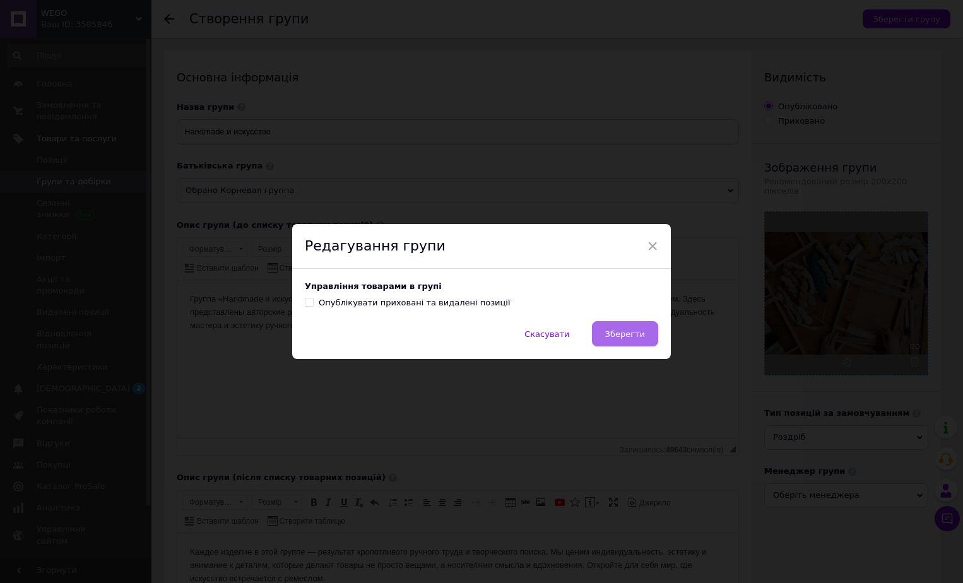
click at [612, 324] on button "Зберегти" at bounding box center [625, 333] width 66 height 25
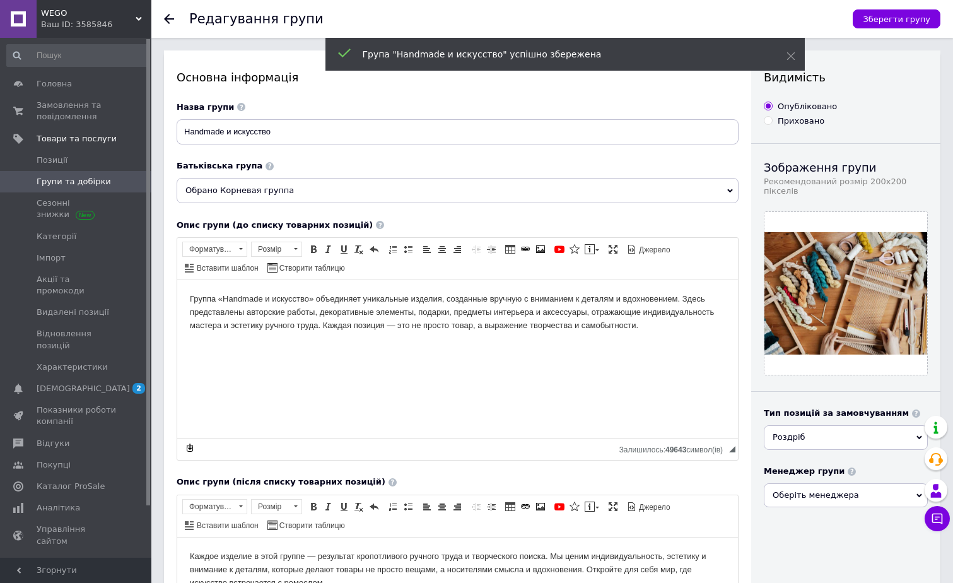
click at [165, 23] on icon at bounding box center [169, 19] width 10 height 10
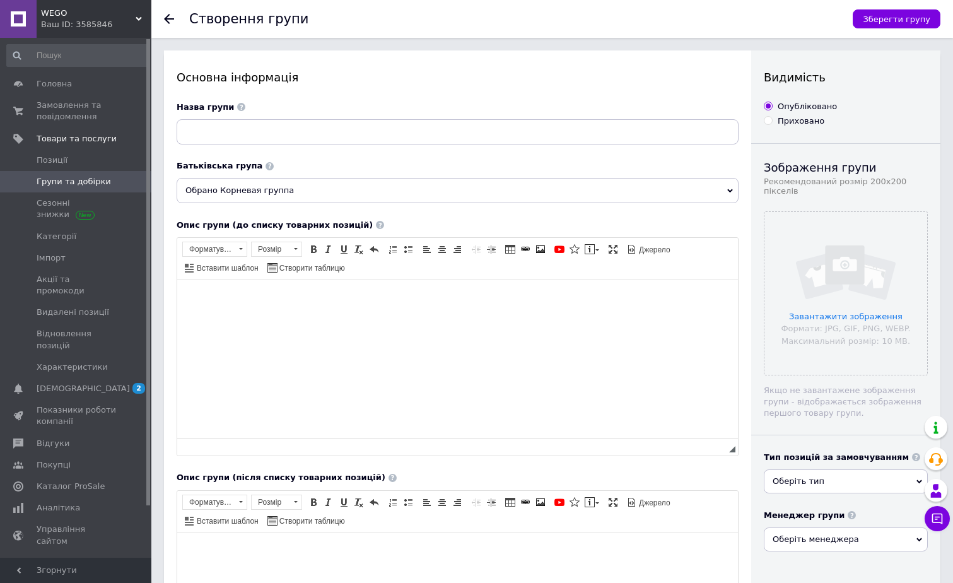
click at [170, 22] on icon at bounding box center [169, 19] width 10 height 10
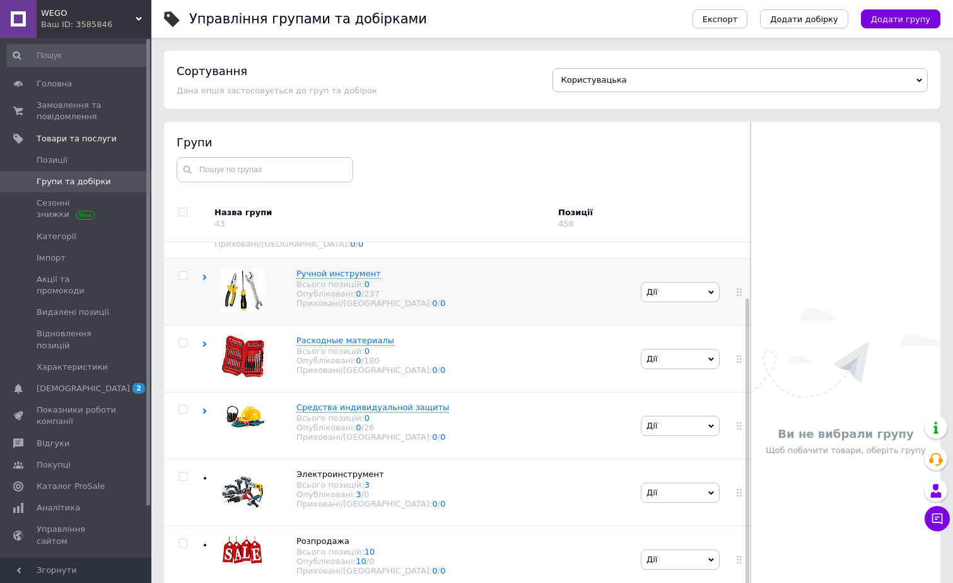
scroll to position [64, 0]
